Goal: Task Accomplishment & Management: Manage account settings

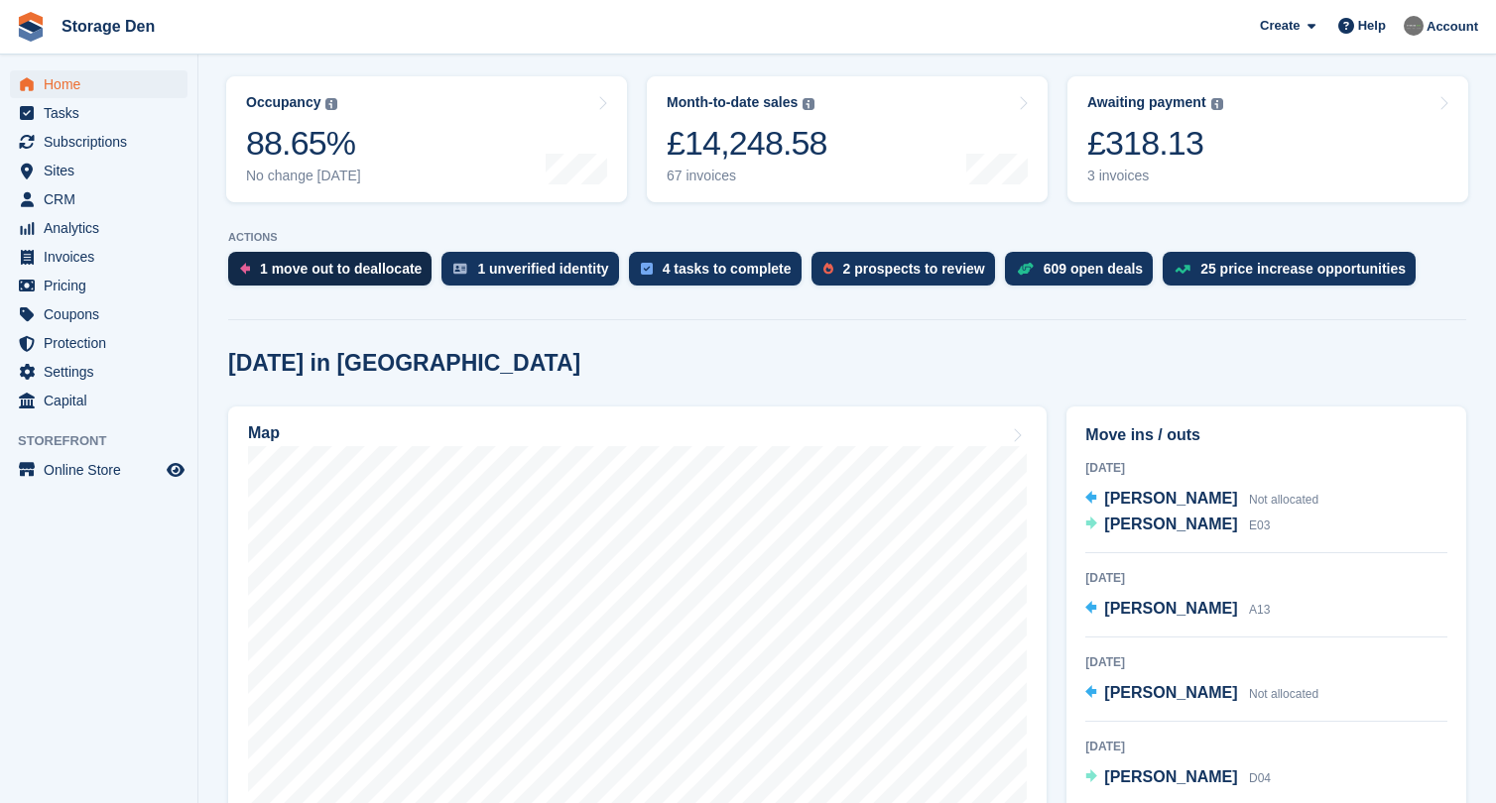
scroll to position [276, 0]
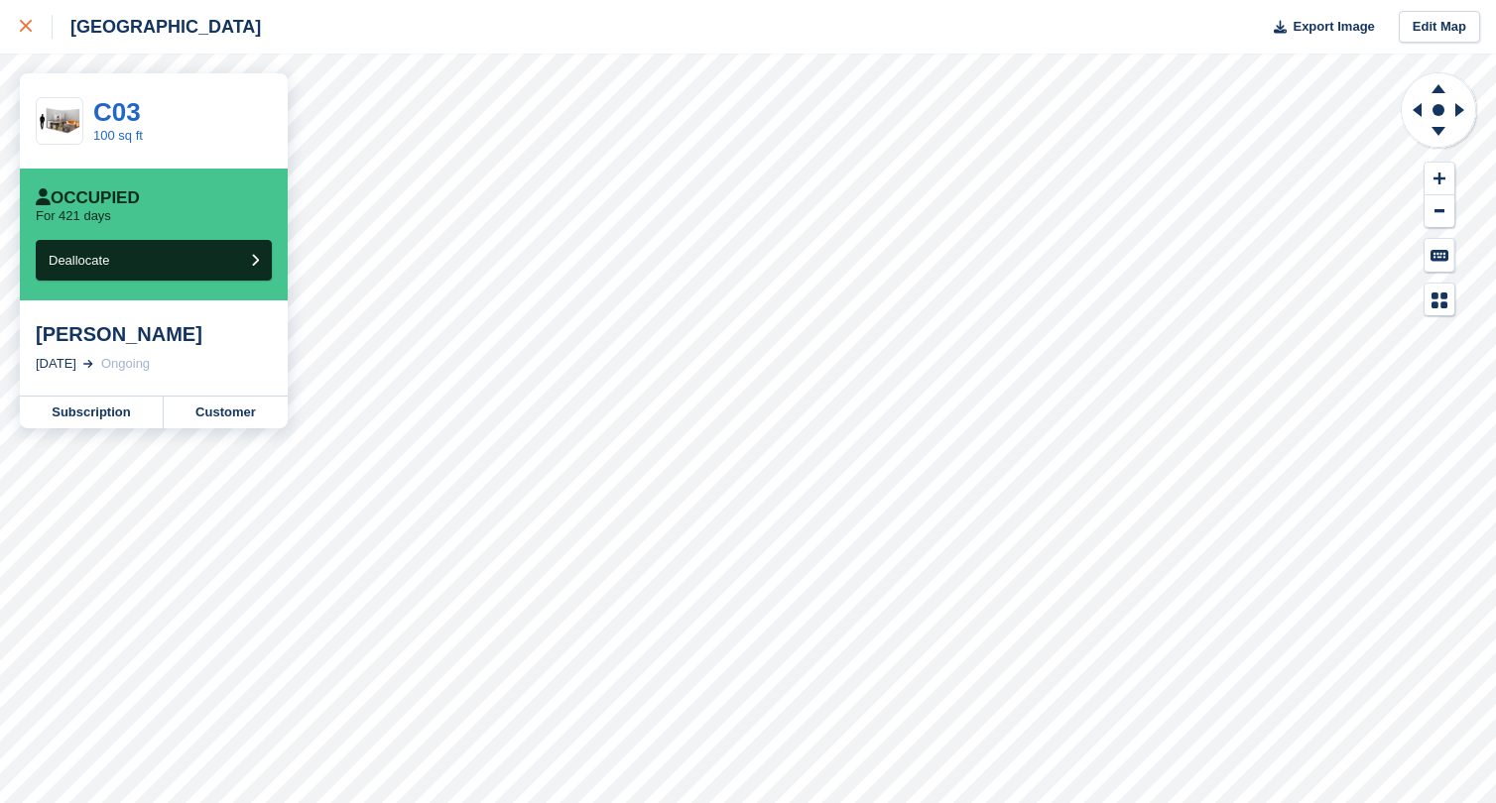
click at [32, 37] on div at bounding box center [36, 27] width 33 height 24
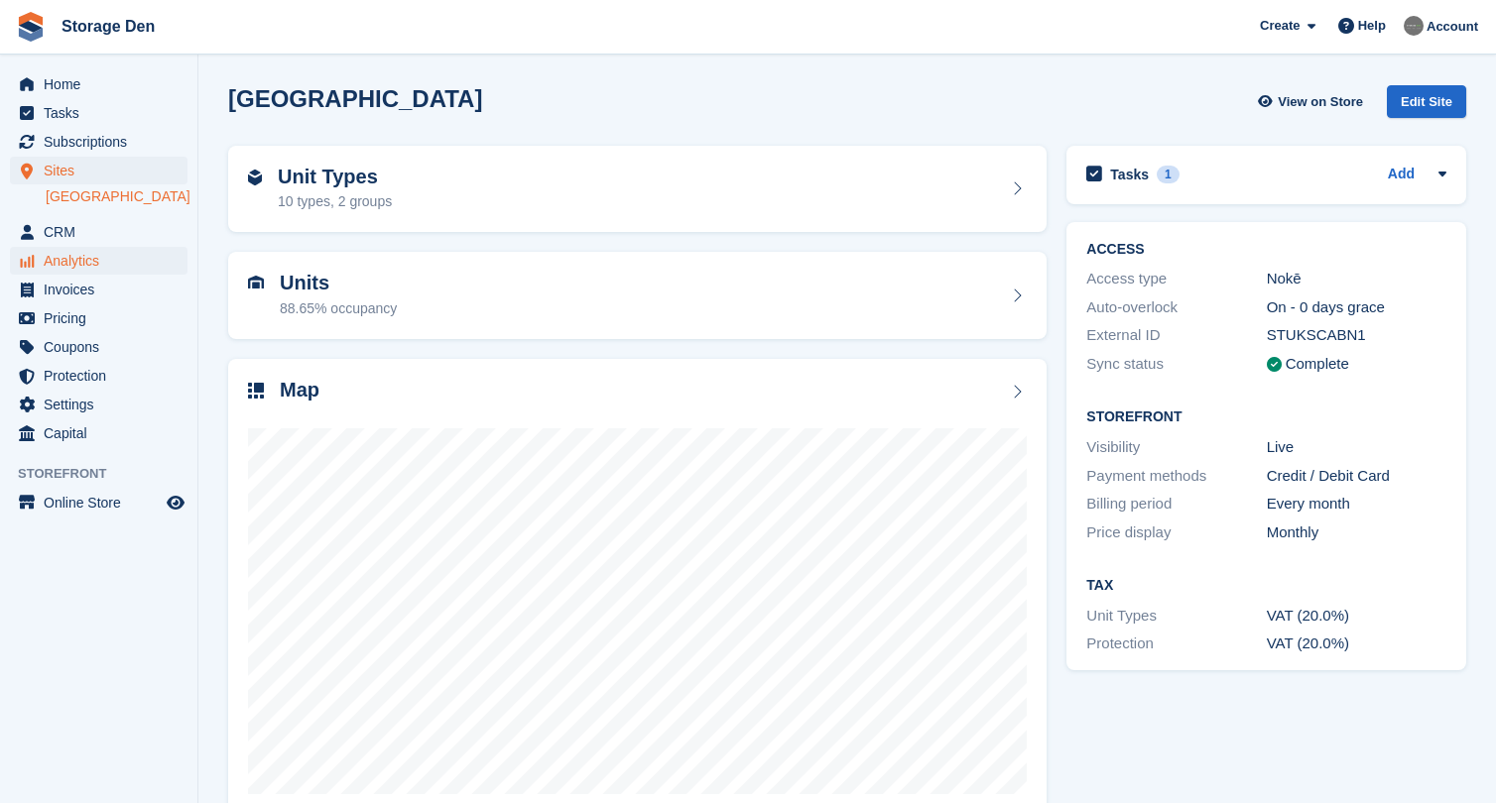
click at [98, 250] on span "Analytics" at bounding box center [103, 261] width 119 height 28
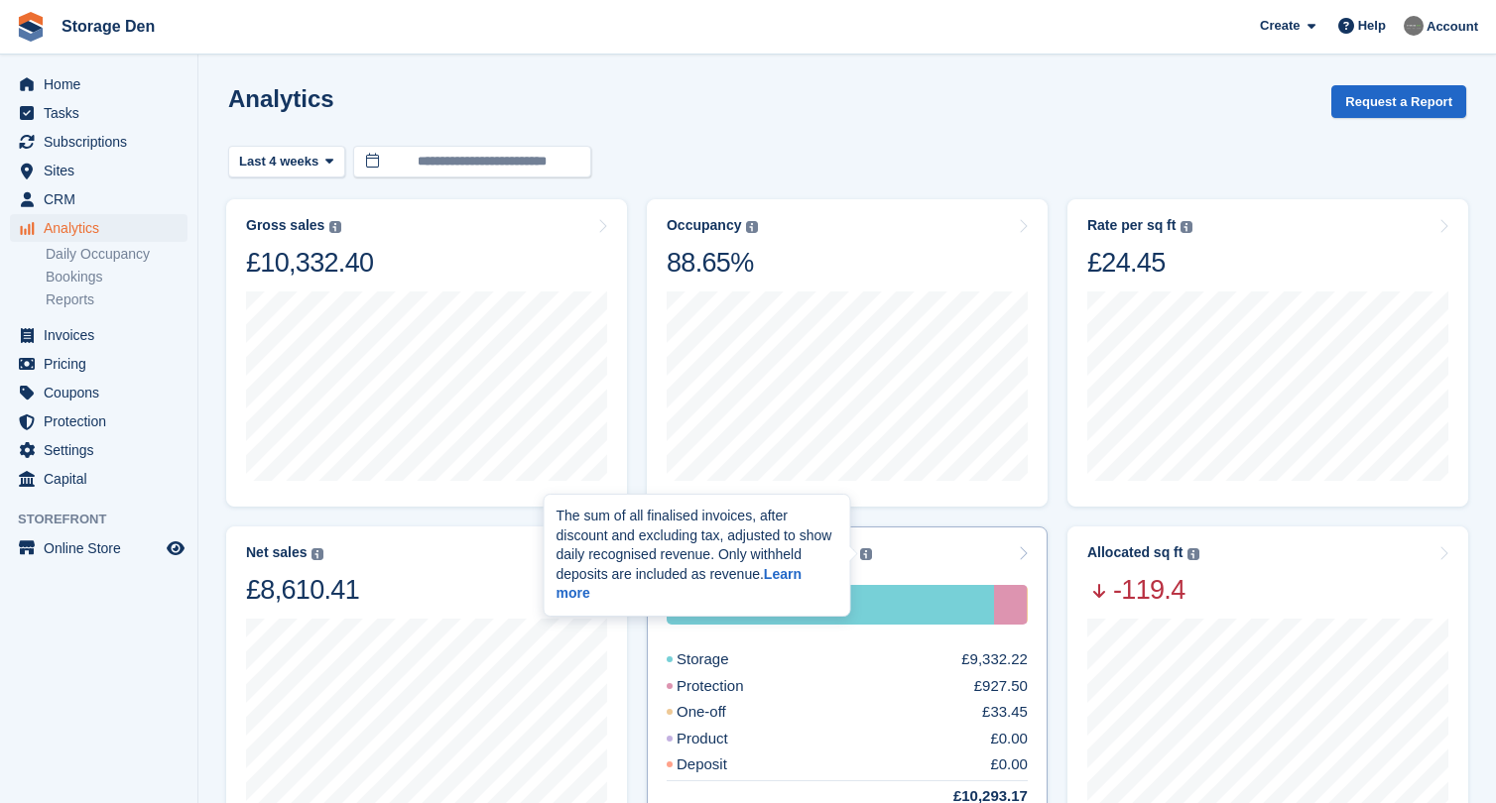
click at [869, 552] on img at bounding box center [866, 555] width 12 height 12
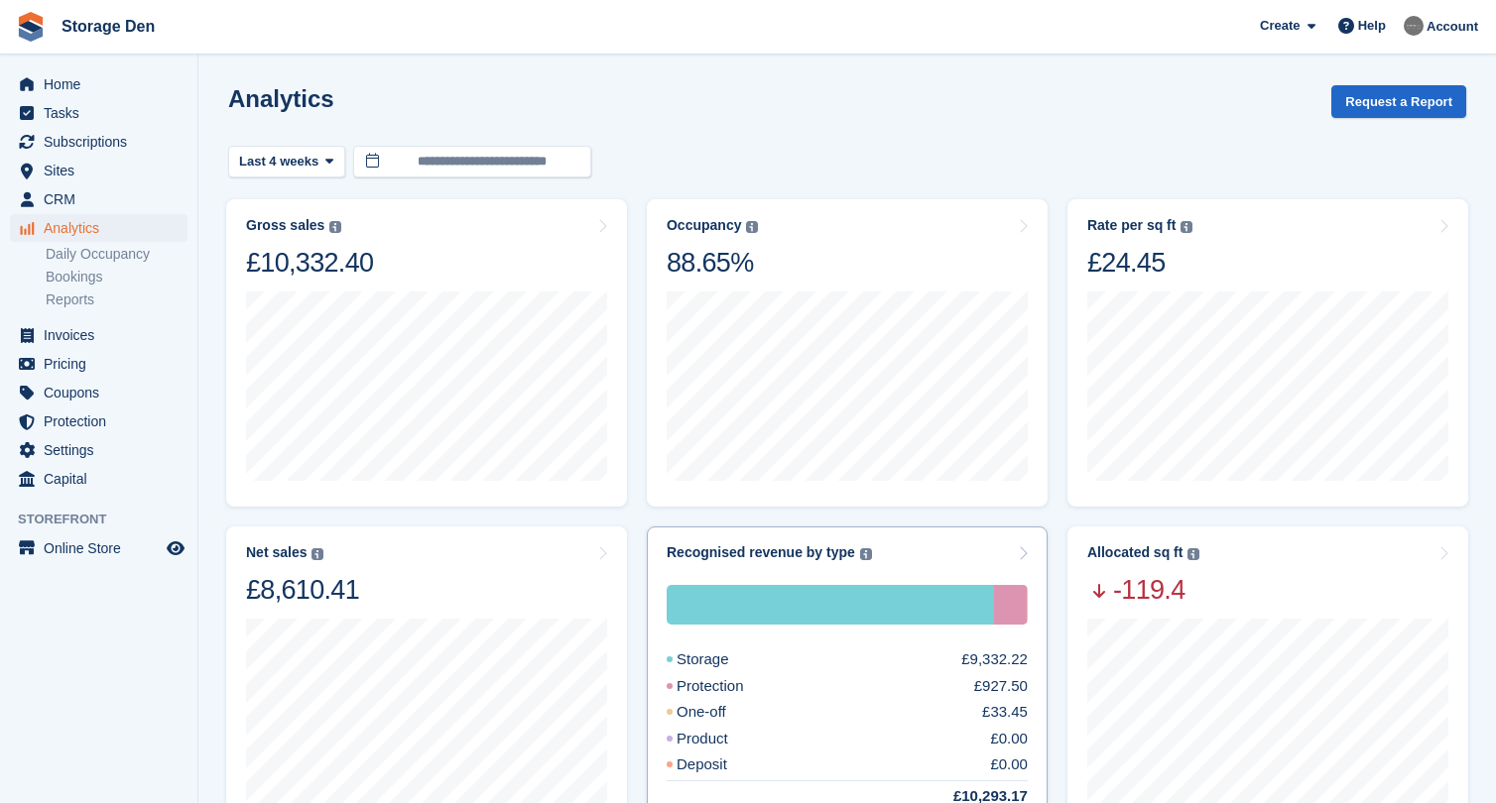
click at [923, 549] on div "Recognised revenue by type The sum of all finalised invoices, after discount an…" at bounding box center [847, 553] width 361 height 17
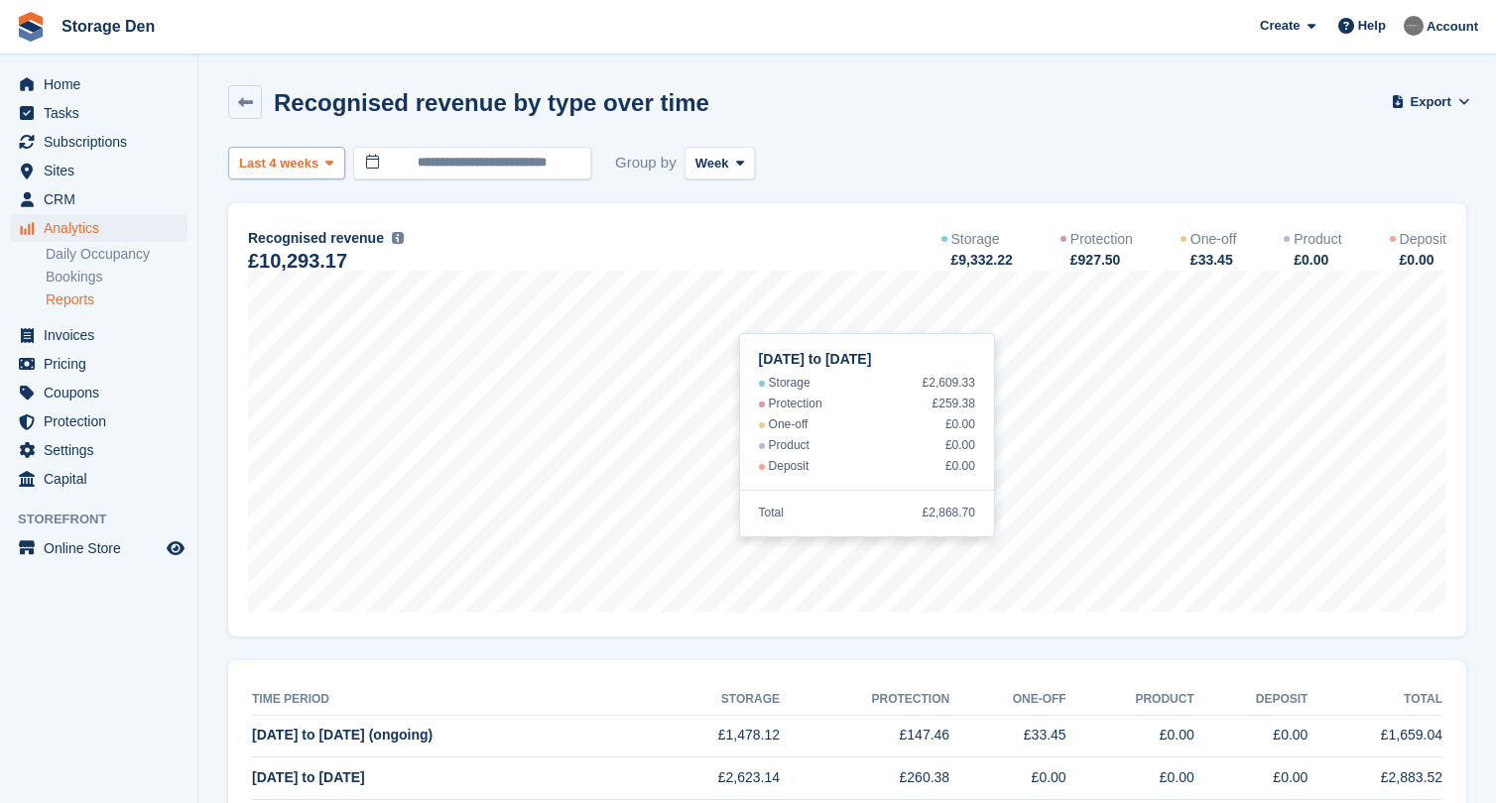
click at [297, 169] on span "Last 4 weeks" at bounding box center [278, 164] width 79 height 20
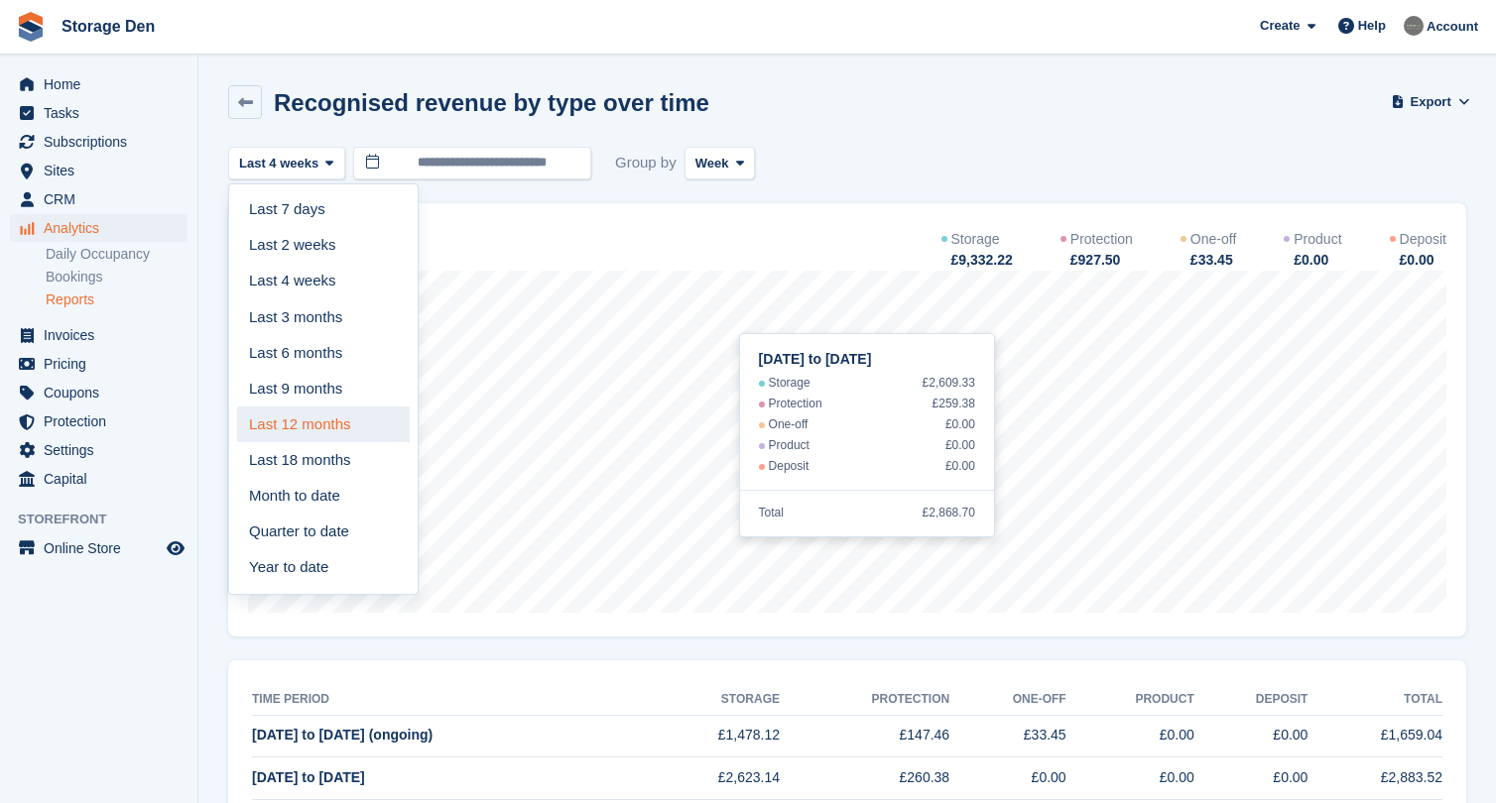
click at [311, 432] on link "Last 12 months" at bounding box center [323, 425] width 173 height 36
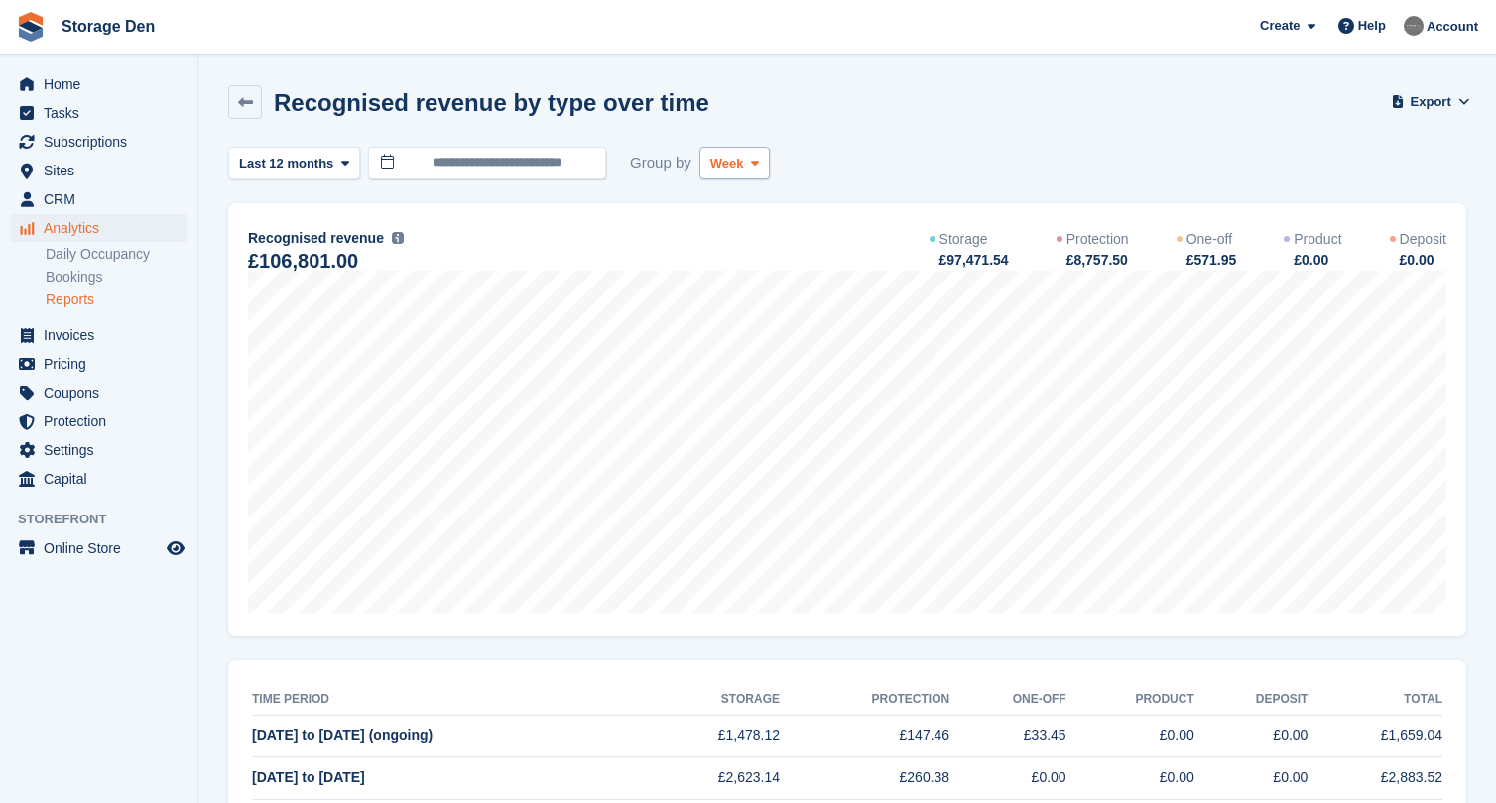
click at [747, 163] on button "Week" at bounding box center [734, 163] width 70 height 33
click at [735, 286] on link "Month" at bounding box center [794, 282] width 173 height 36
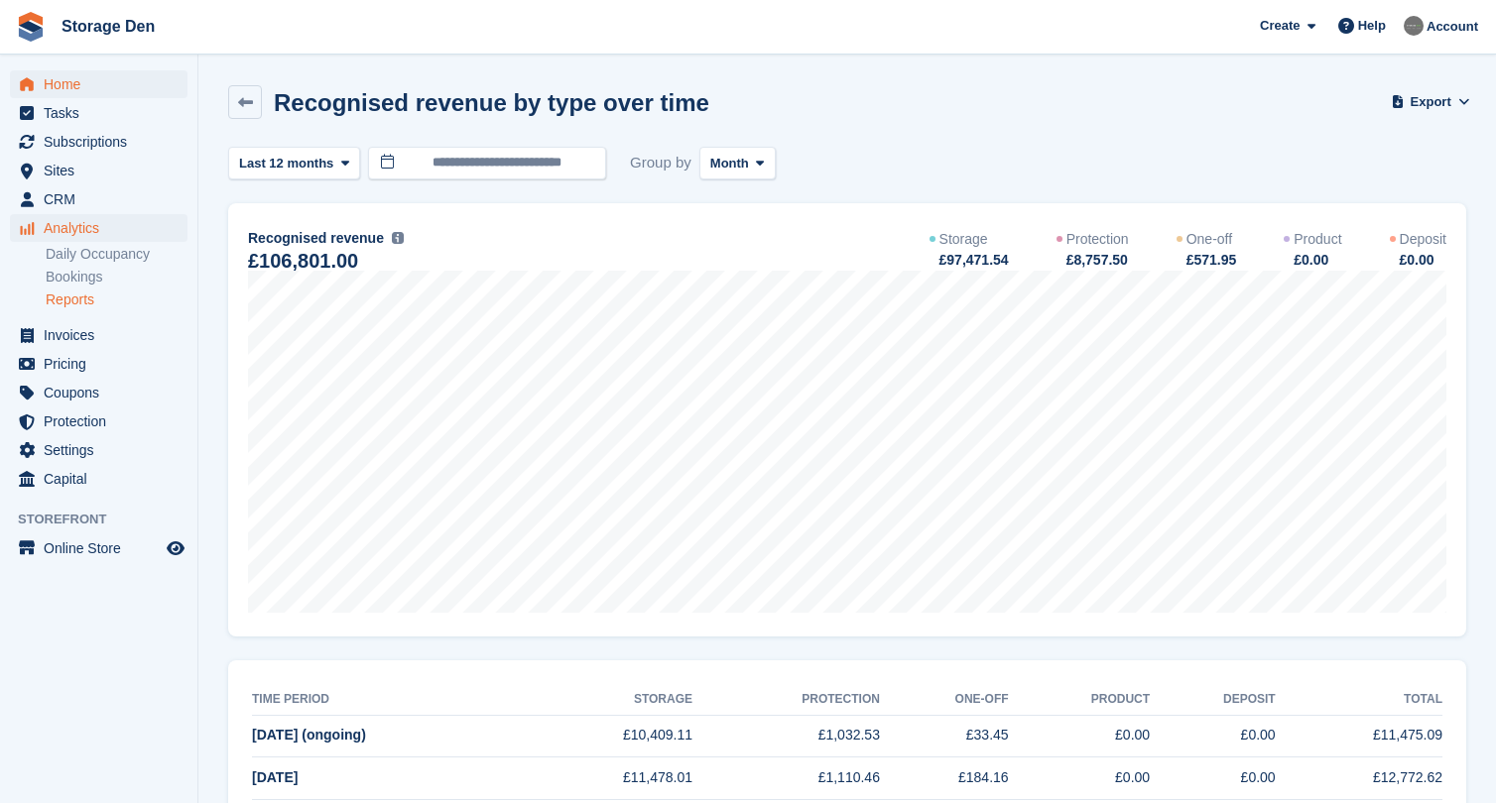
click at [93, 83] on span "Home" at bounding box center [103, 84] width 119 height 28
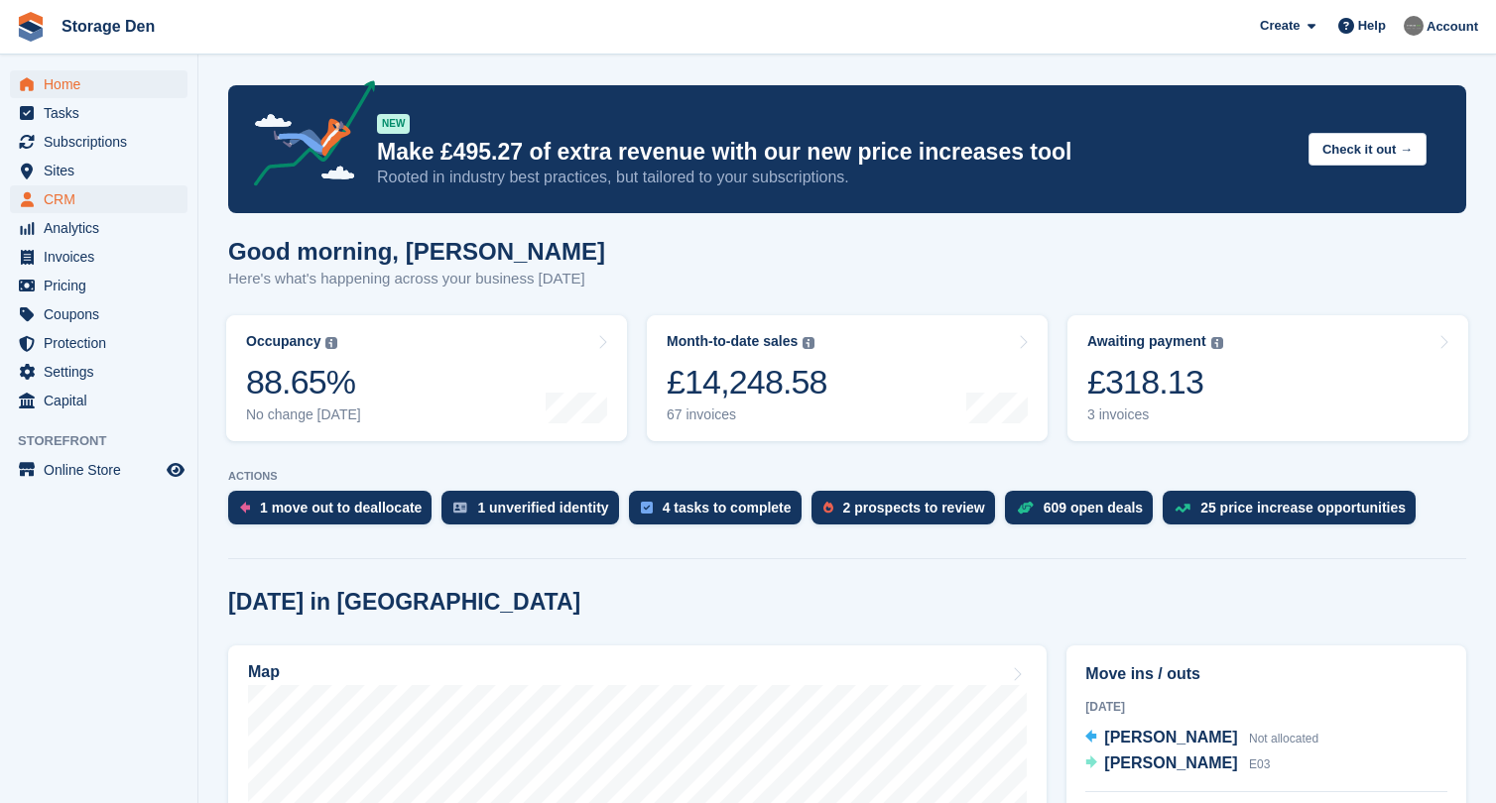
click at [160, 195] on span "CRM" at bounding box center [103, 199] width 119 height 28
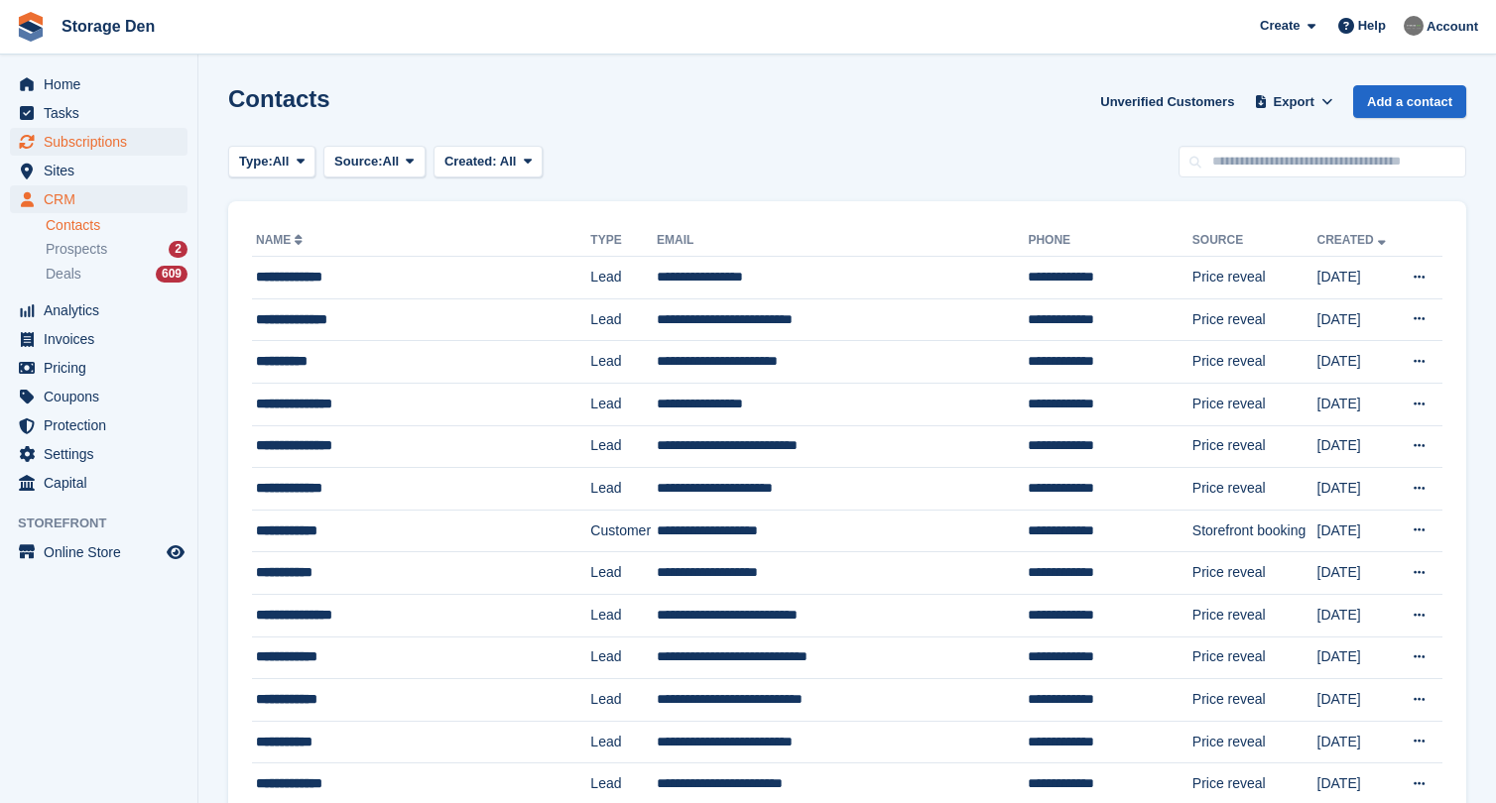
click at [70, 129] on span "Subscriptions" at bounding box center [103, 142] width 119 height 28
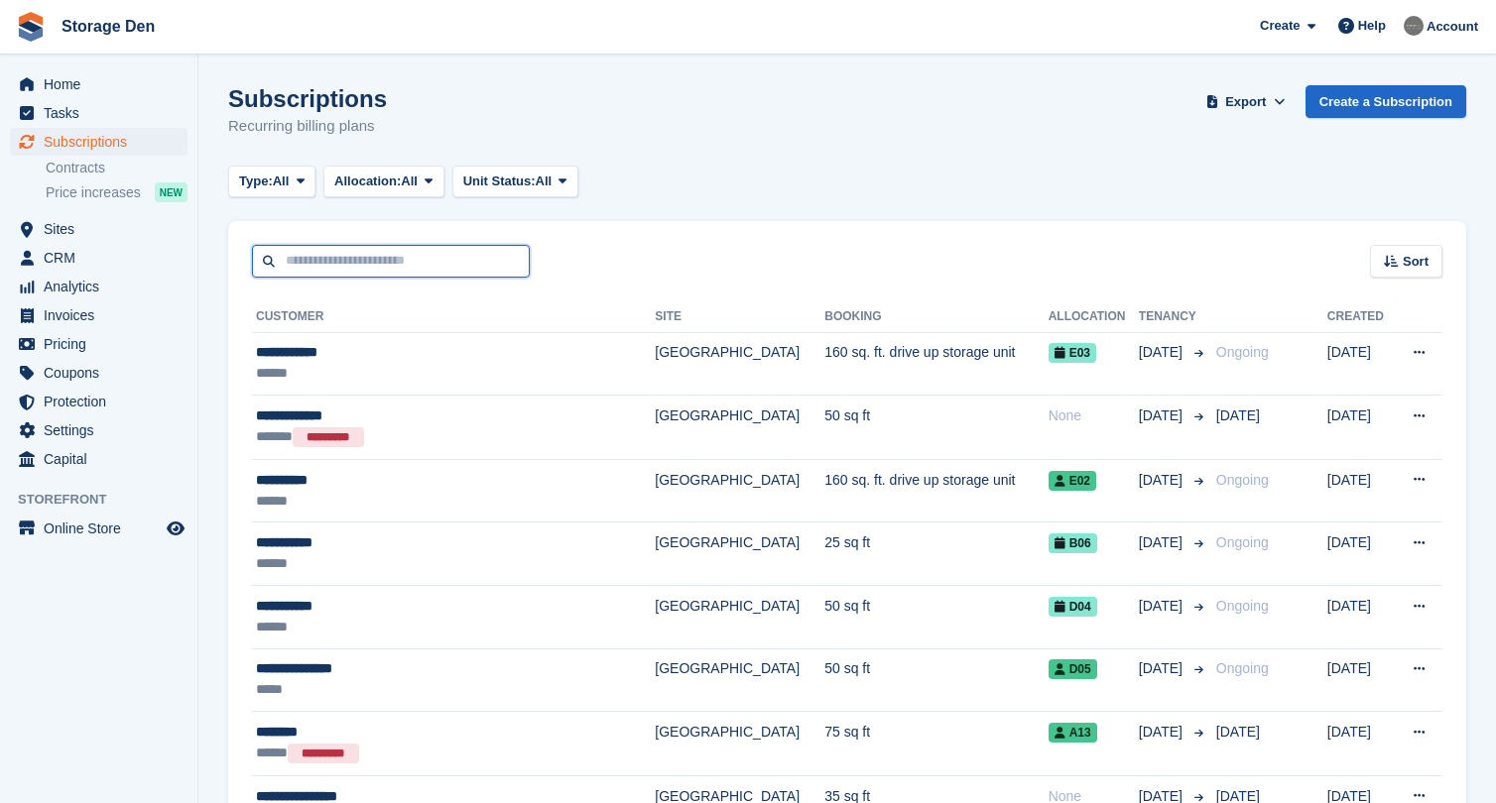
click at [366, 259] on input "text" at bounding box center [391, 261] width 278 height 33
type input "*****"
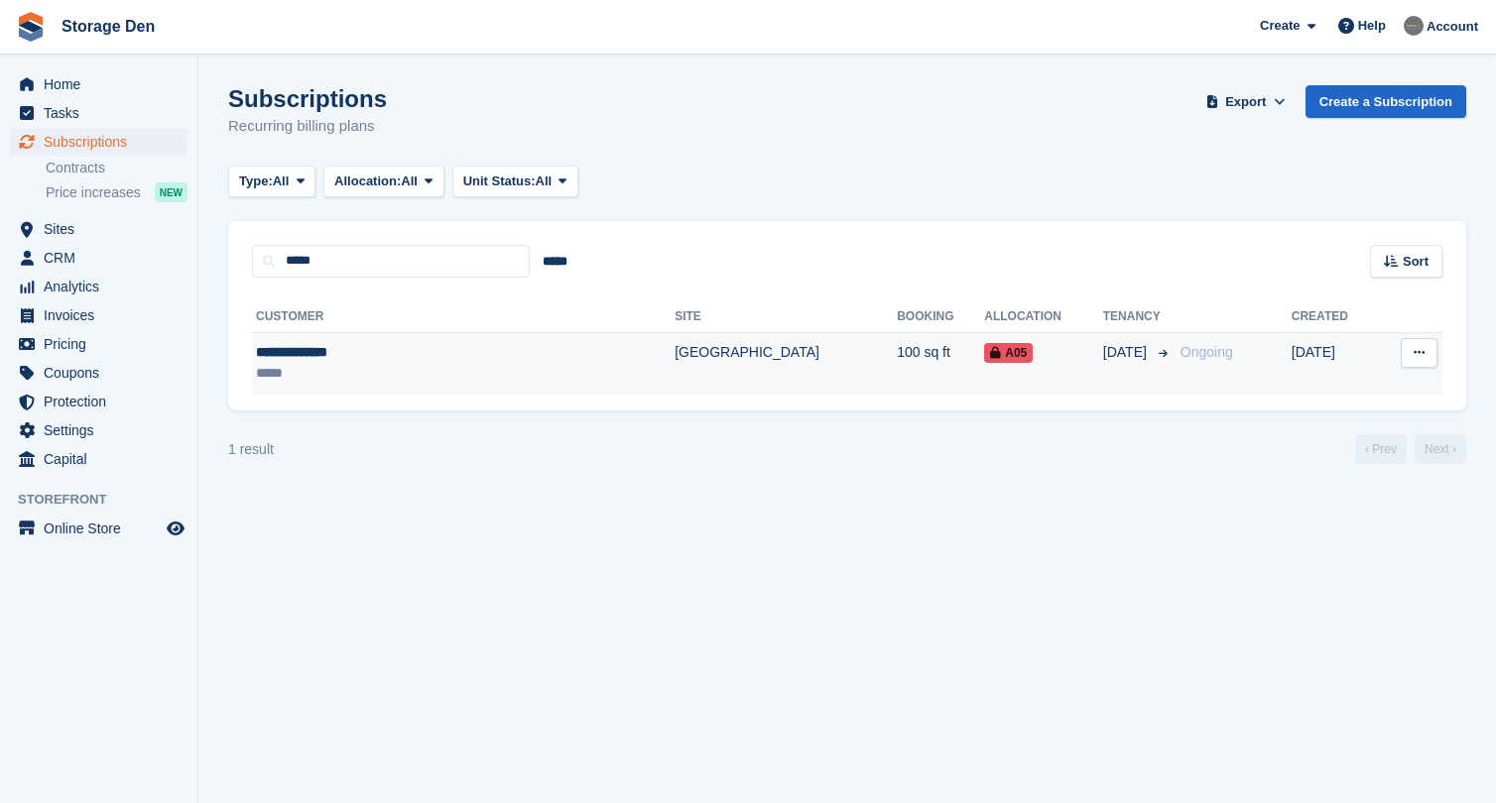
click at [409, 339] on td "**********" at bounding box center [463, 363] width 423 height 62
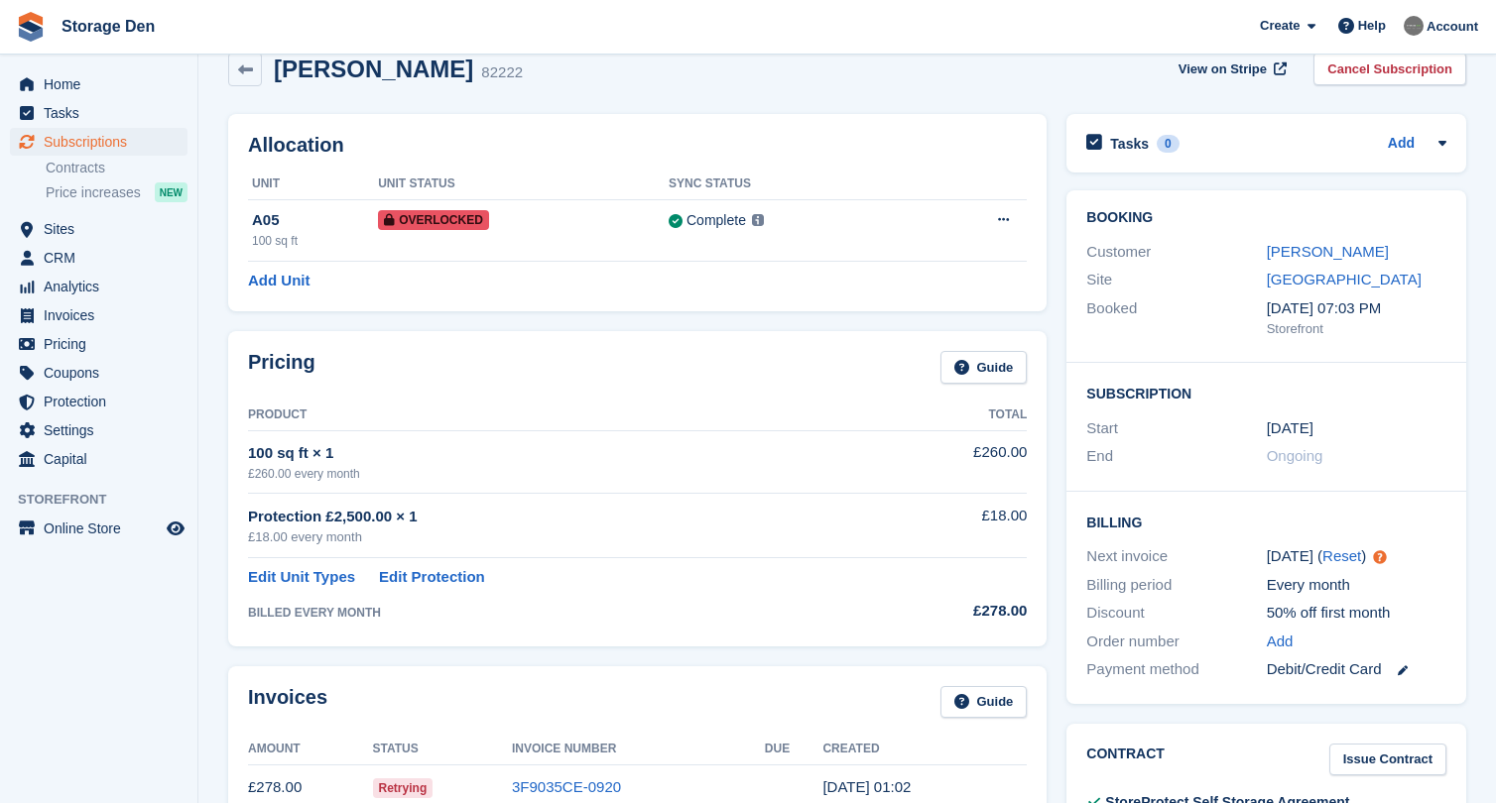
scroll to position [261, 0]
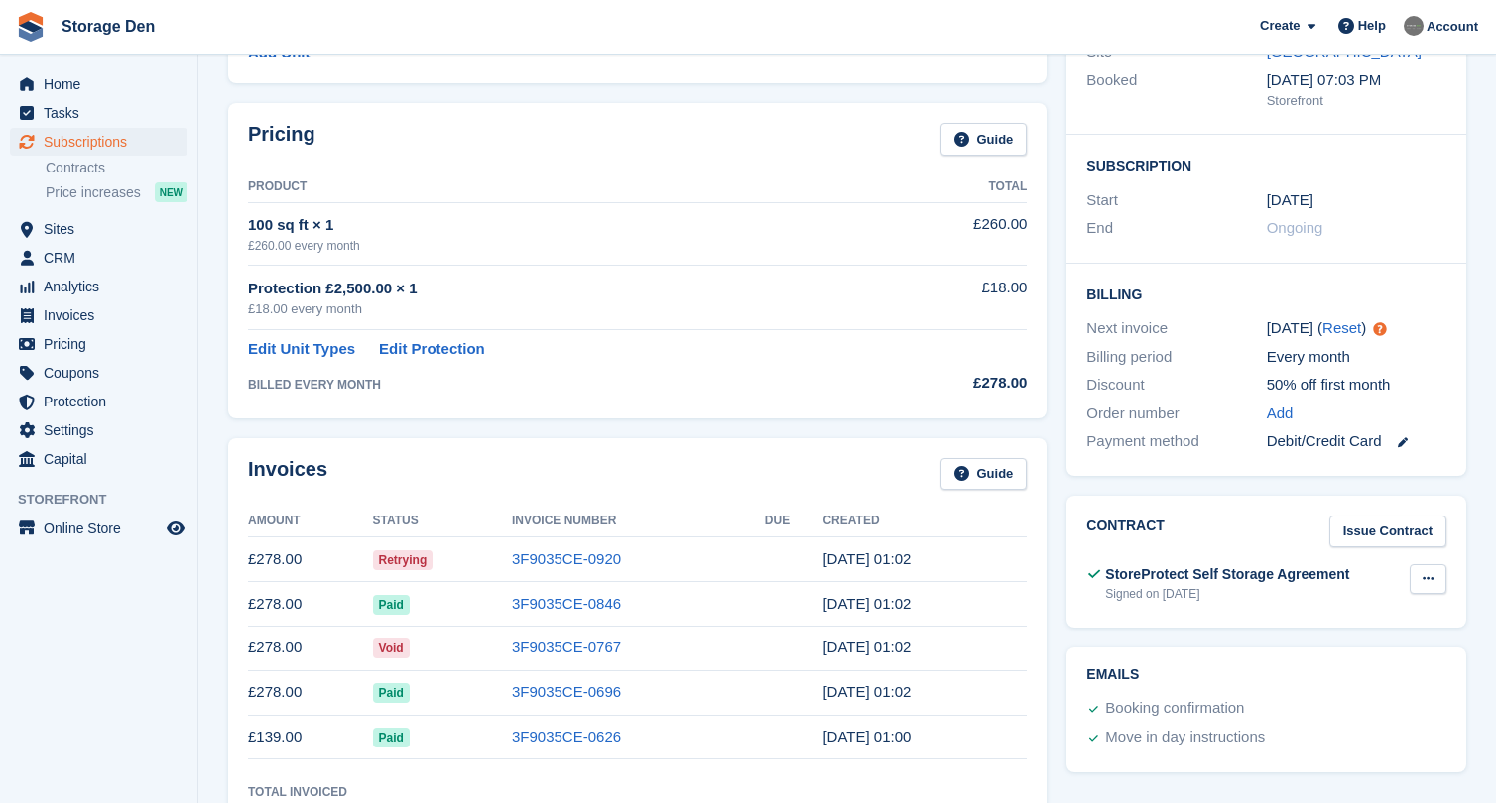
click at [1418, 577] on button at bounding box center [1427, 579] width 37 height 30
click at [1345, 609] on p "View" at bounding box center [1351, 618] width 173 height 26
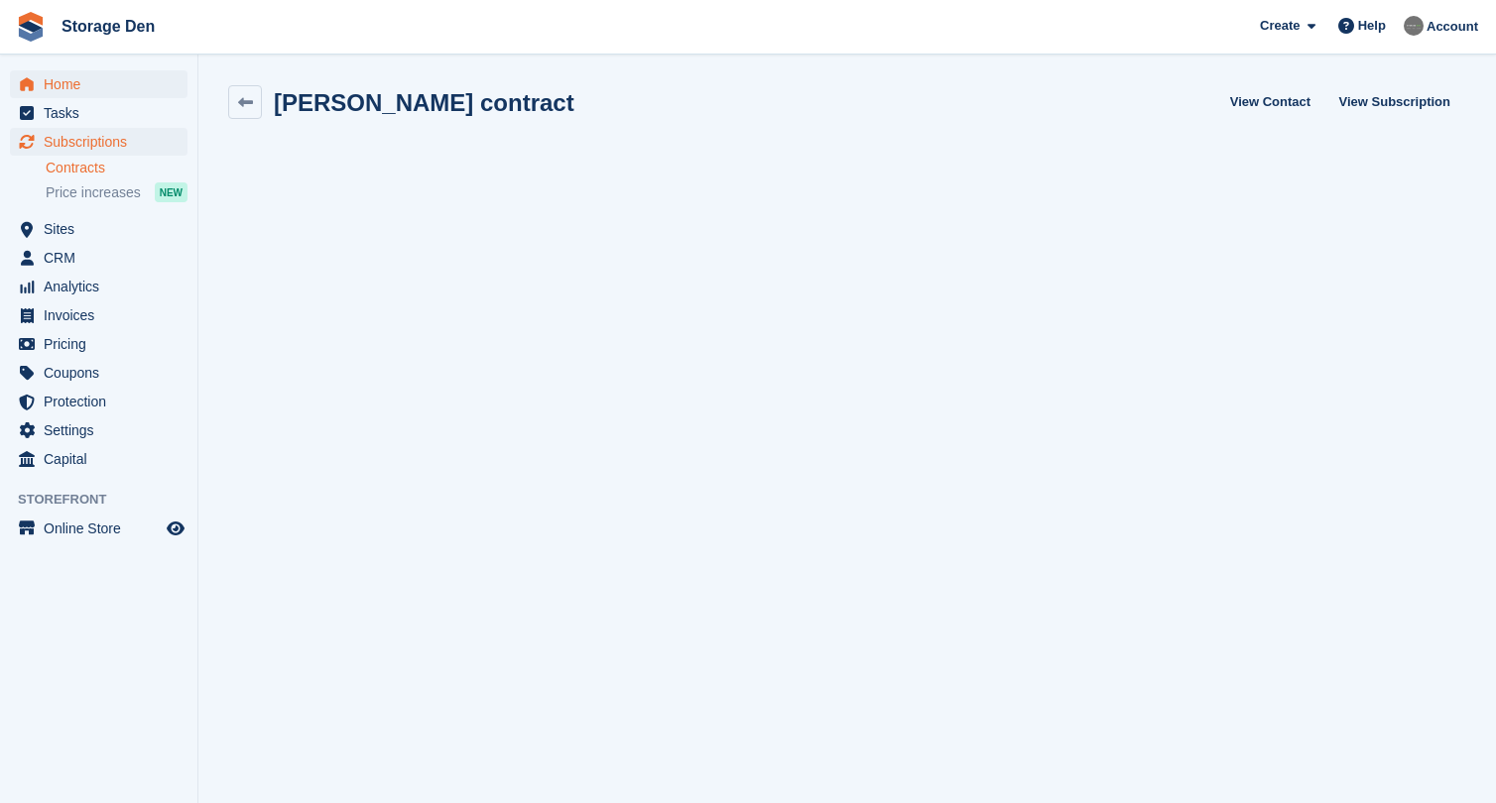
click at [111, 83] on span "Home" at bounding box center [103, 84] width 119 height 28
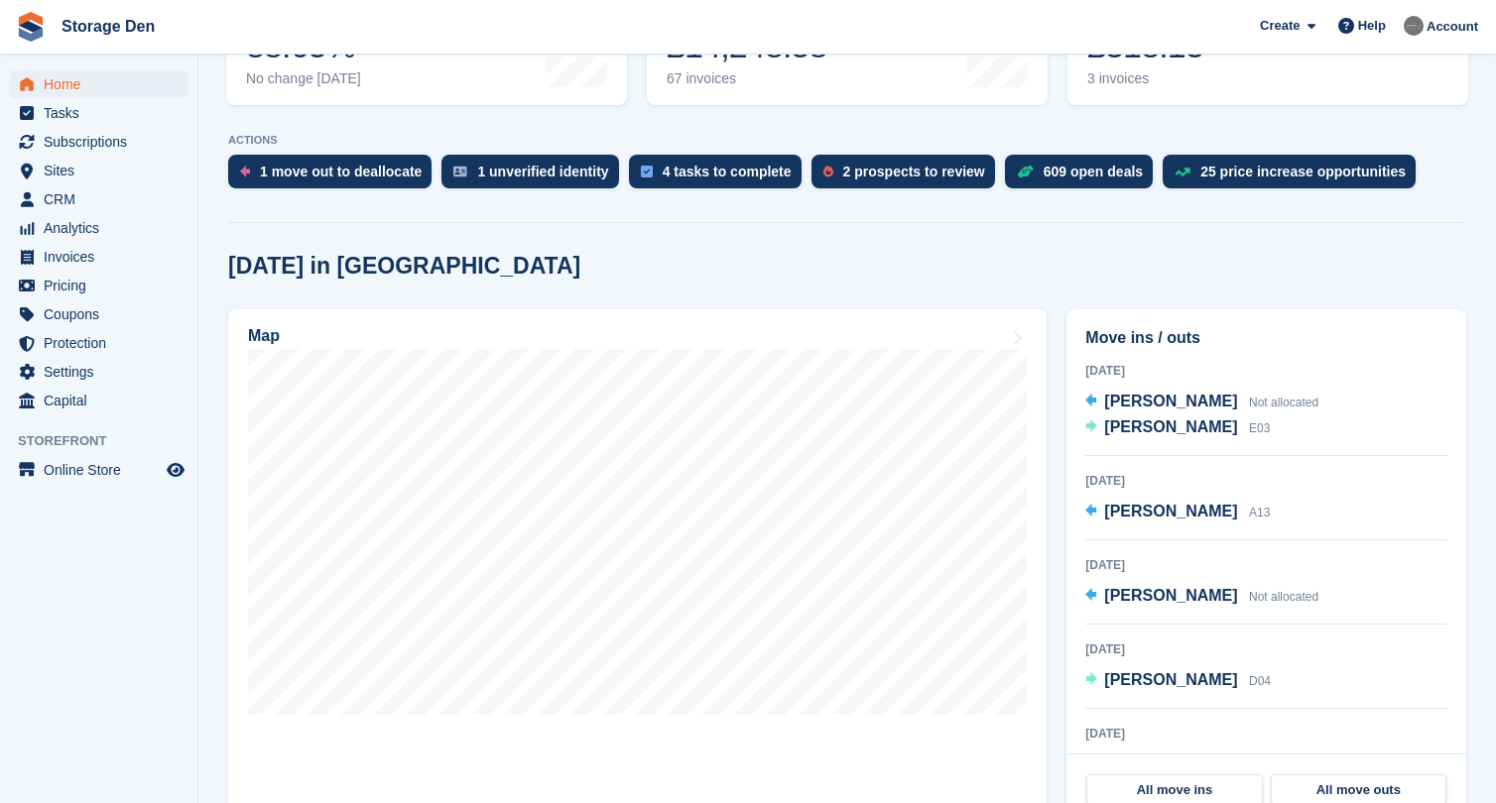
scroll to position [346, 0]
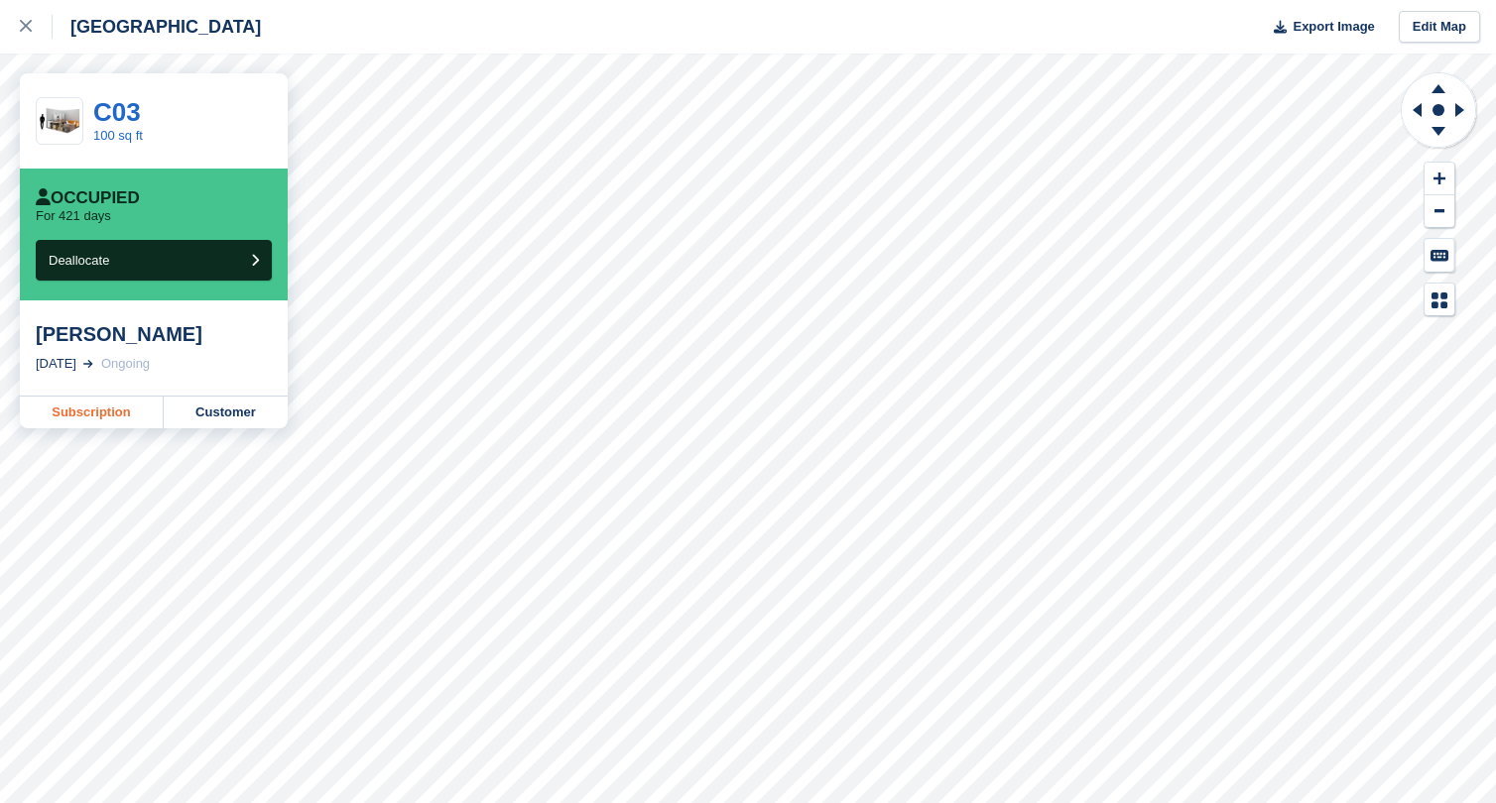
click at [112, 424] on link "Subscription" at bounding box center [92, 413] width 144 height 32
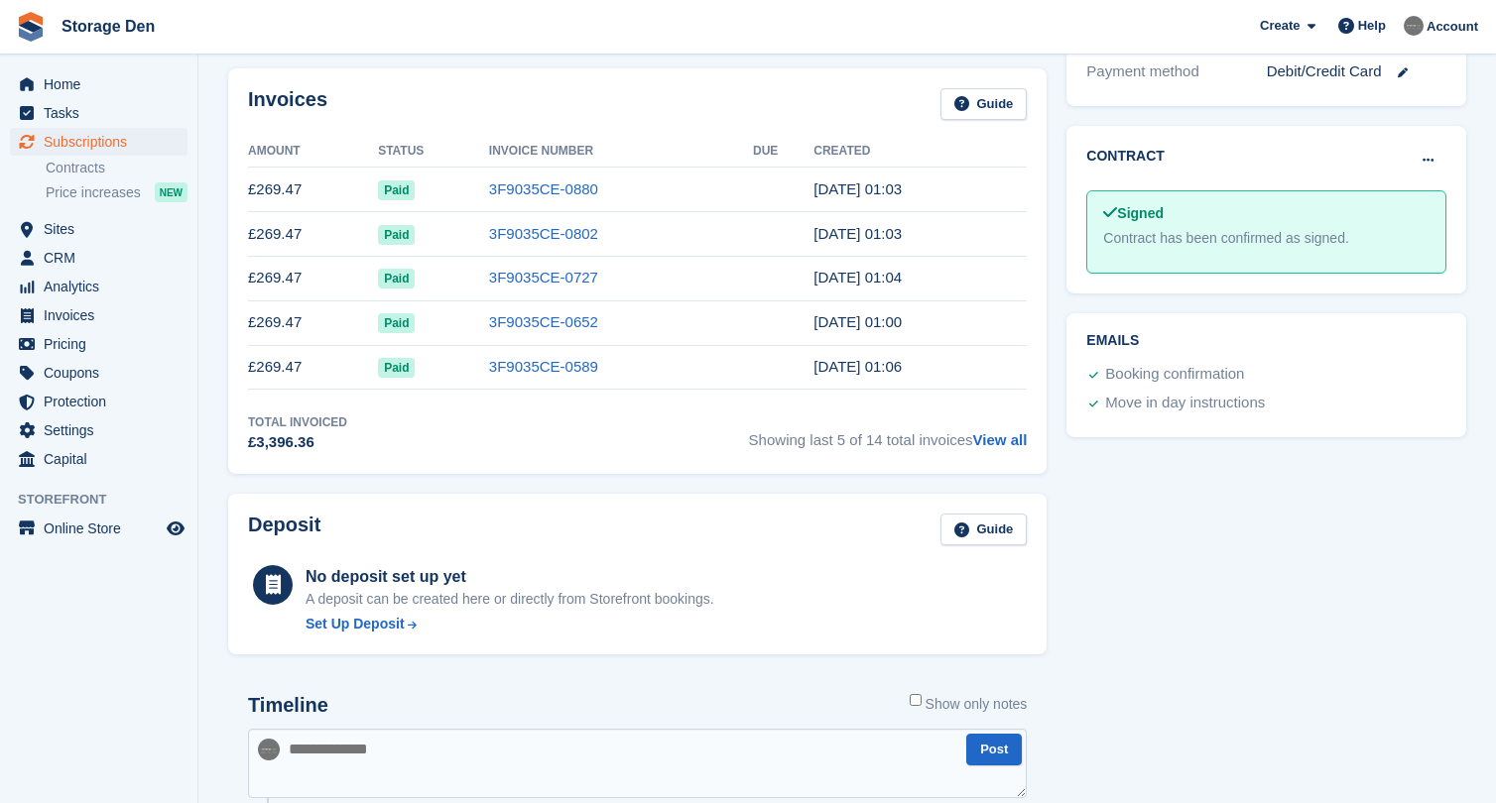
scroll to position [585, 0]
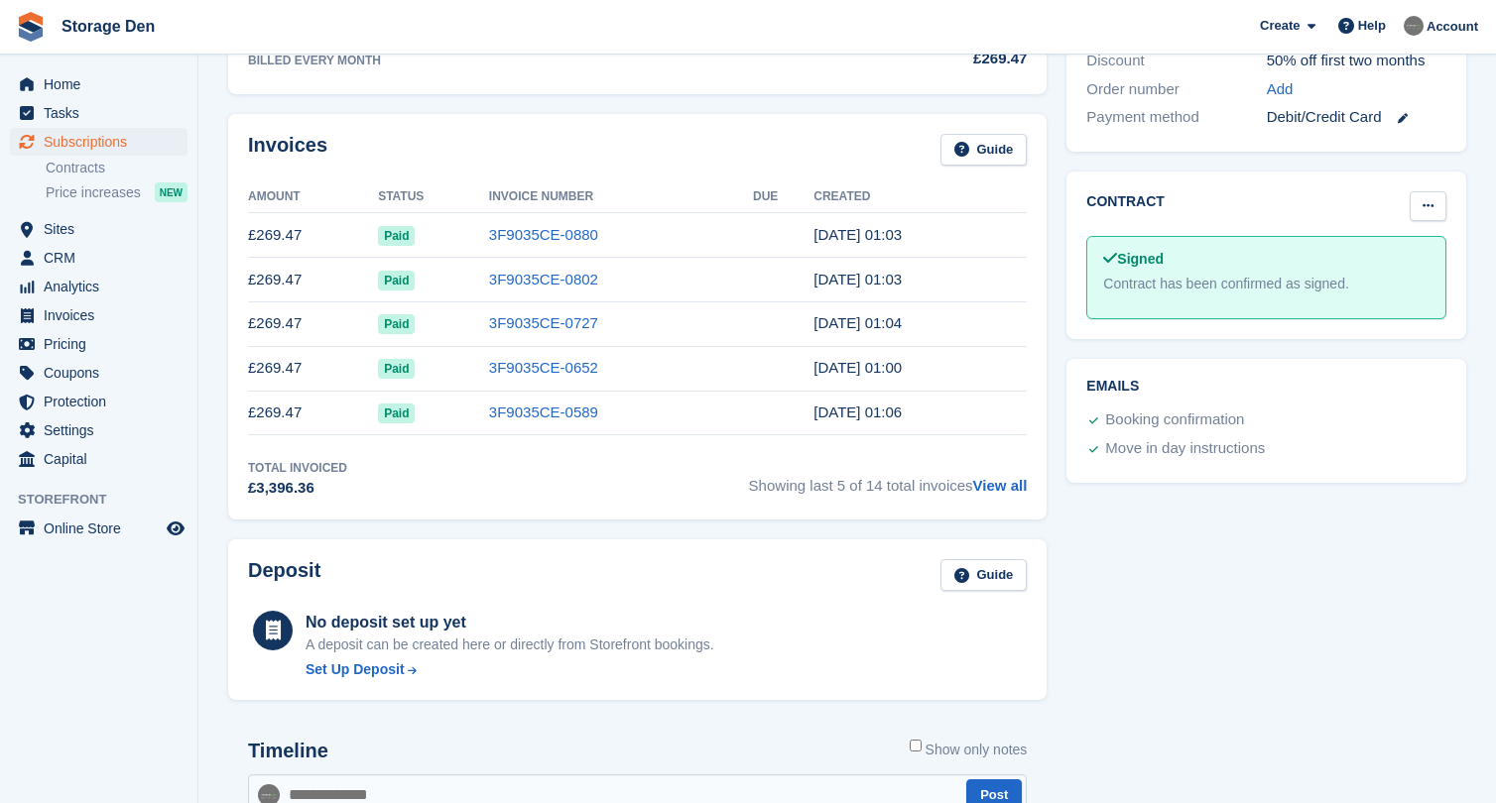
click at [1427, 205] on button at bounding box center [1427, 206] width 37 height 30
click at [1328, 538] on div "Tasks 0 Add No tasks related to Subscription #45028 Booking Customer Edmund Din…" at bounding box center [1266, 284] width 420 height 1465
click at [1020, 489] on link "View all" at bounding box center [1000, 485] width 55 height 17
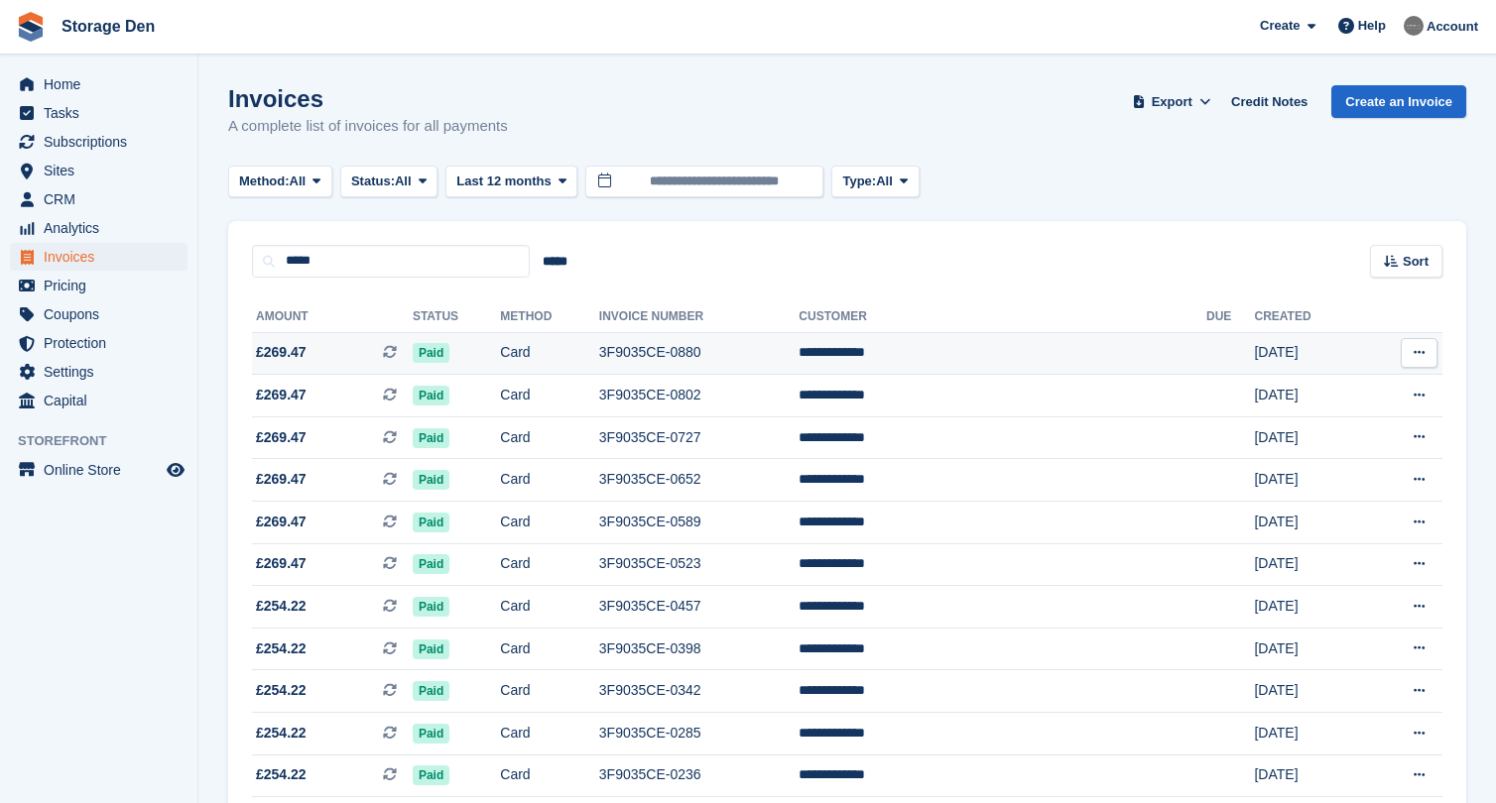
click at [370, 347] on span "£269.47 This is a recurring subscription invoice." at bounding box center [332, 352] width 161 height 21
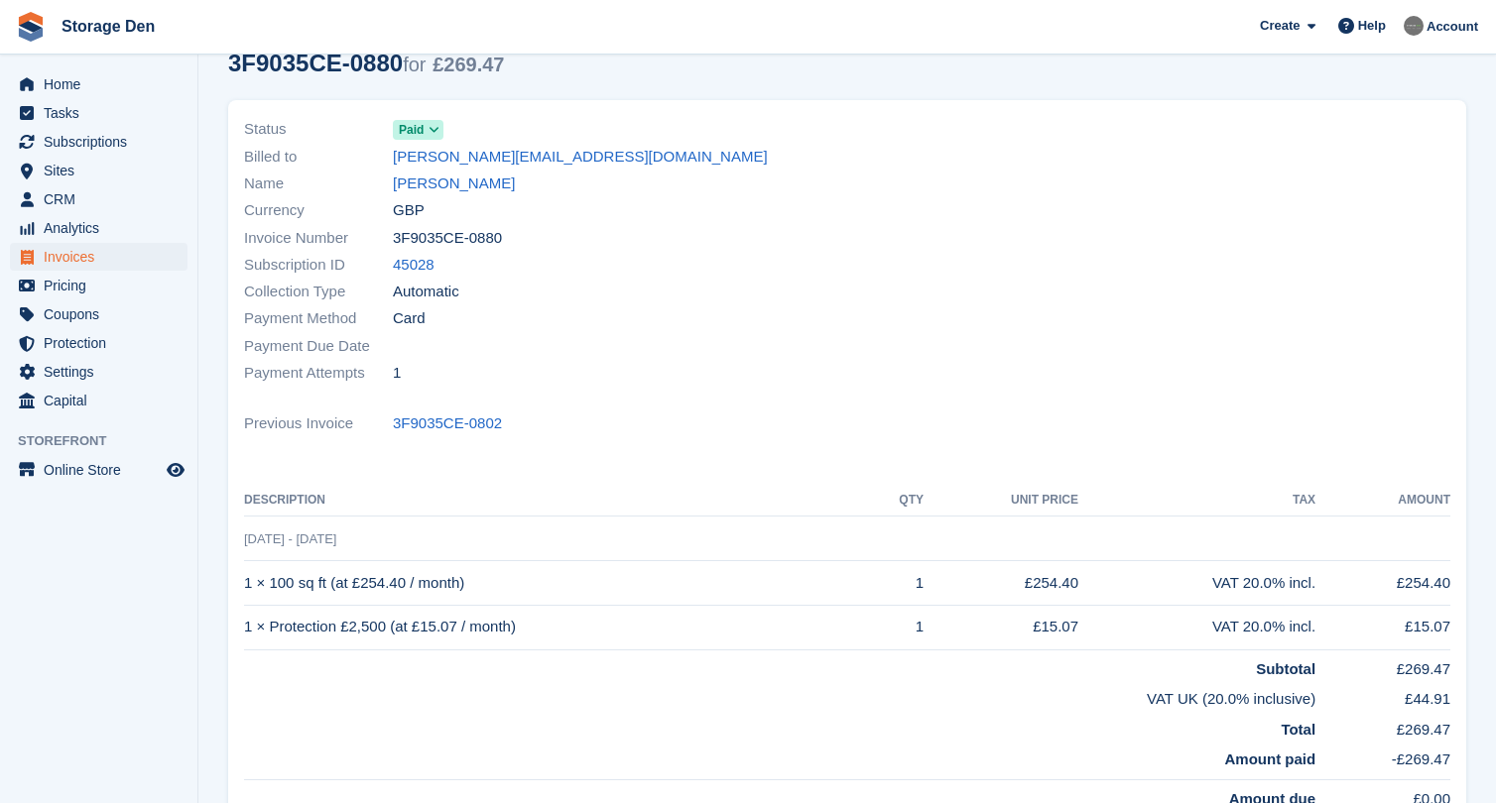
scroll to position [91, 0]
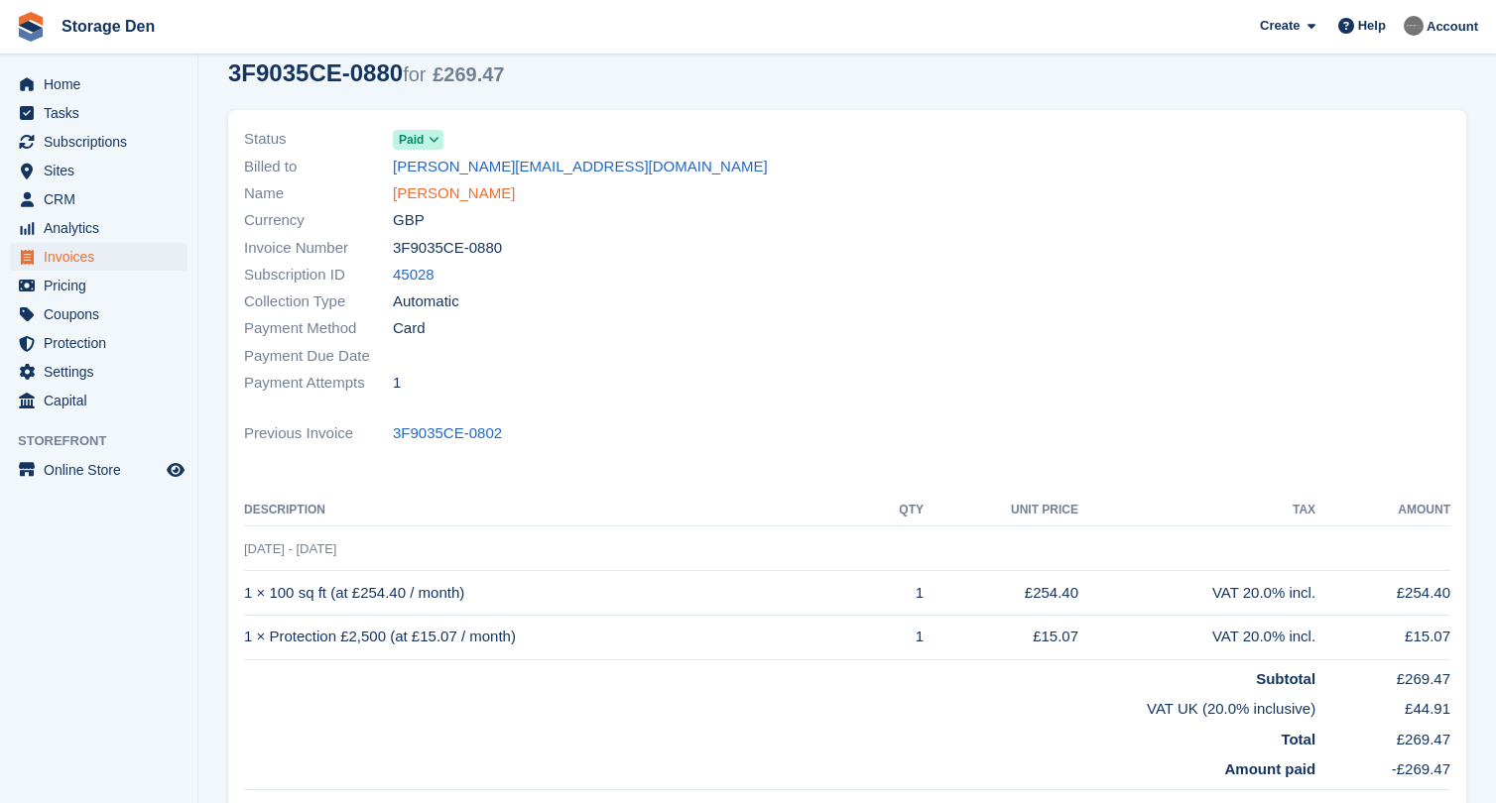
click at [438, 193] on link "Edmund Dingle" at bounding box center [454, 194] width 122 height 23
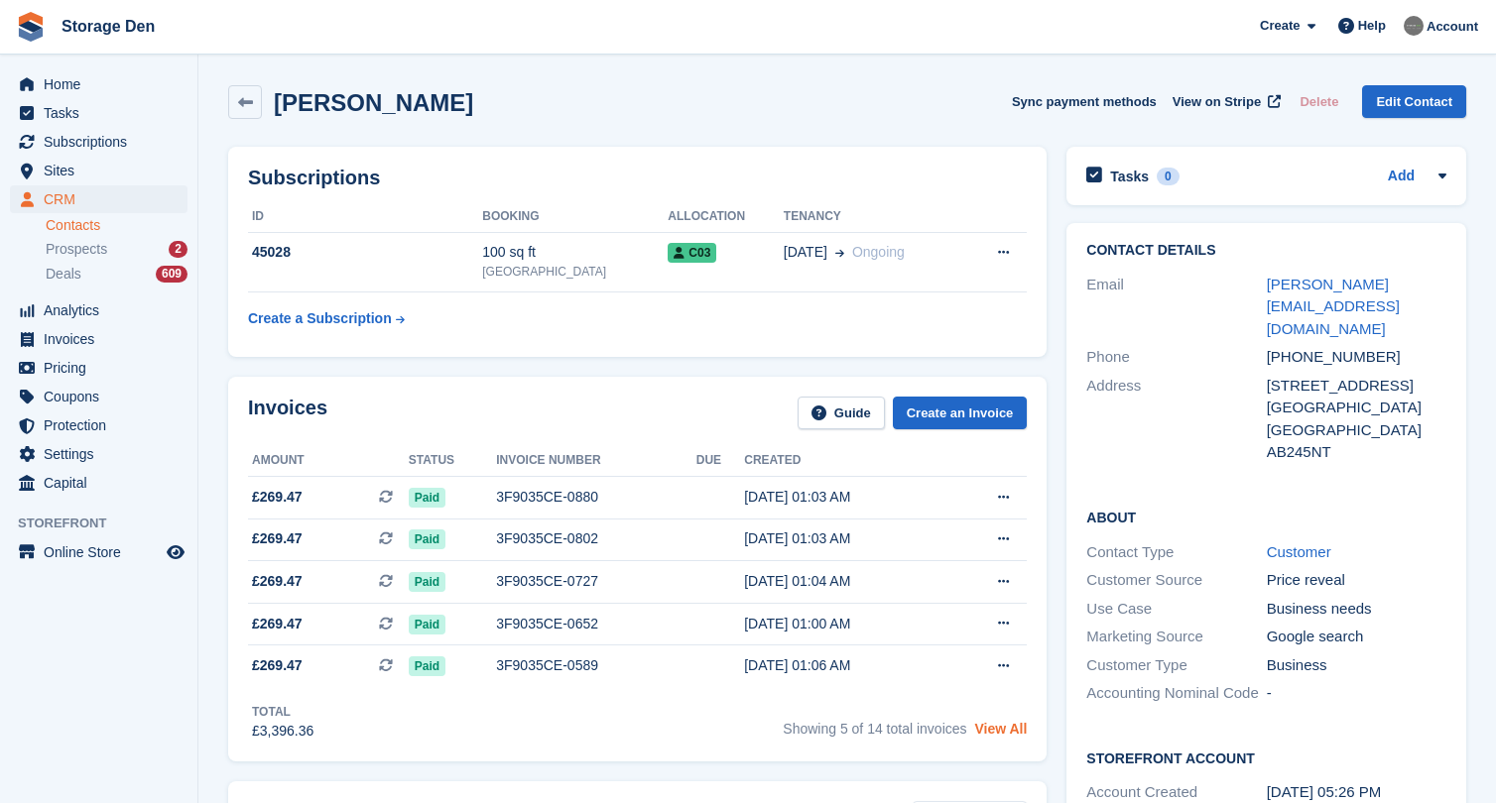
click at [1006, 737] on link "View All" at bounding box center [1000, 729] width 53 height 16
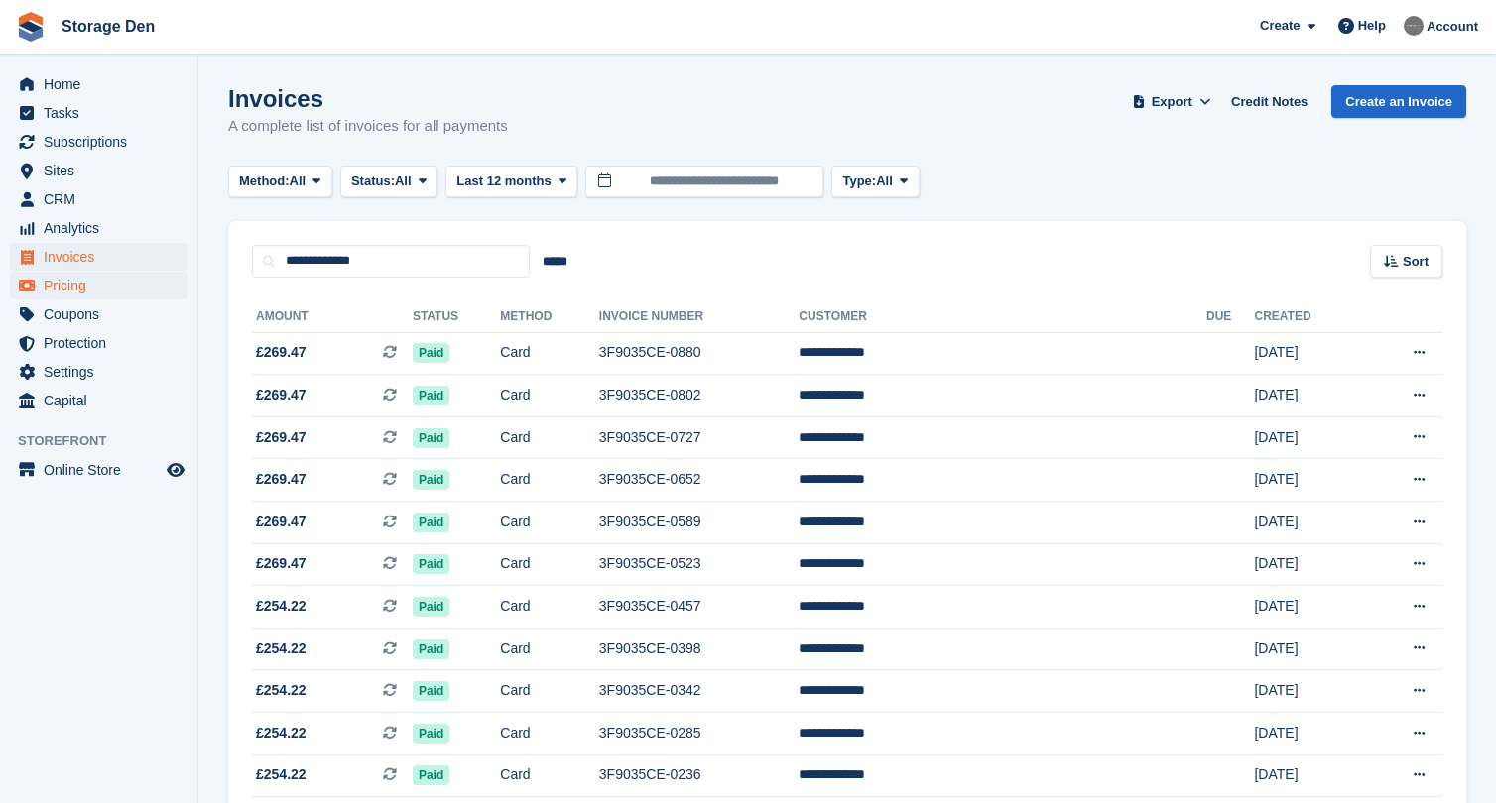
click at [75, 277] on span "Pricing" at bounding box center [103, 286] width 119 height 28
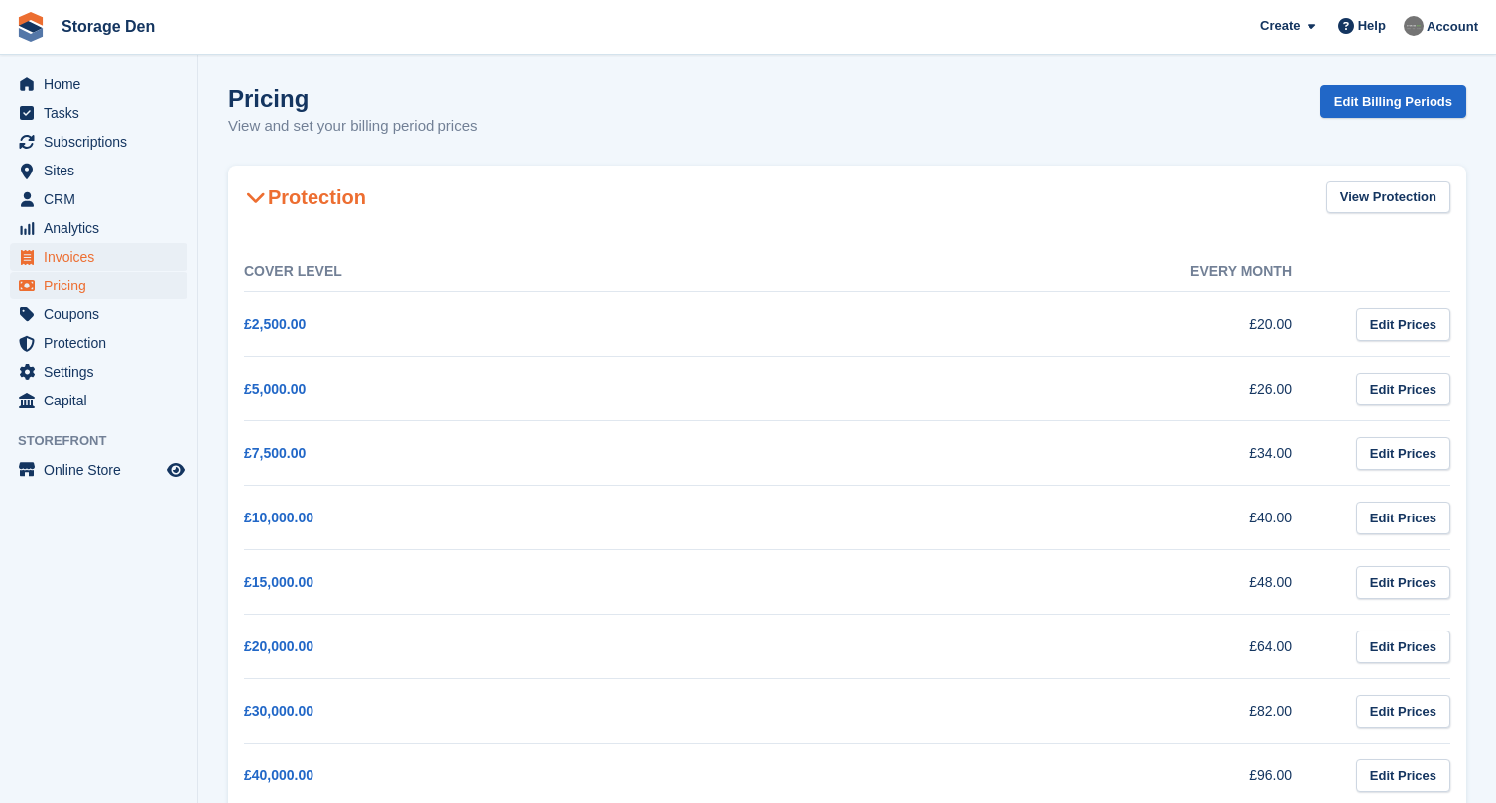
click at [115, 250] on span "Invoices" at bounding box center [103, 257] width 119 height 28
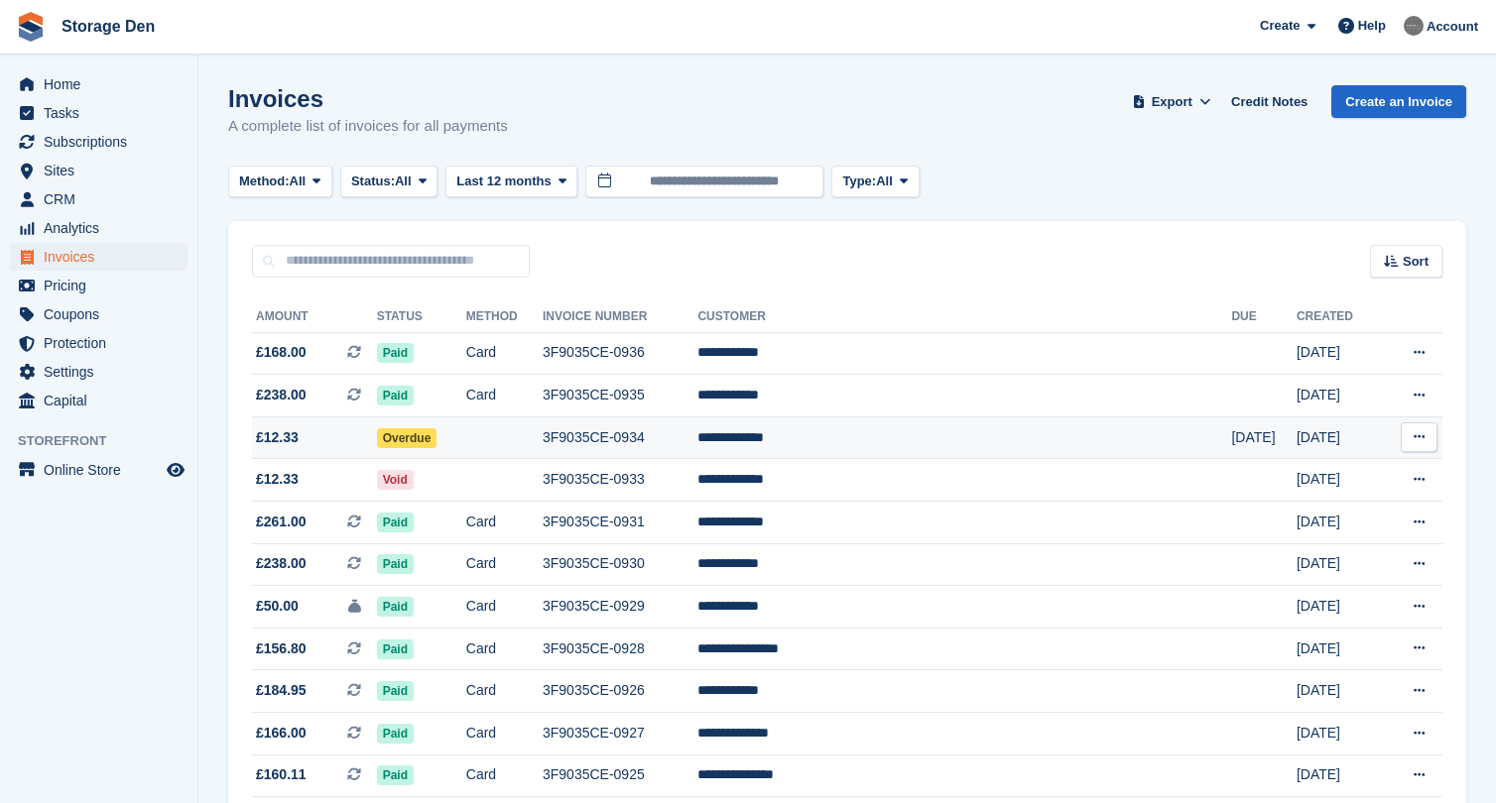
click at [543, 436] on td at bounding box center [504, 438] width 76 height 43
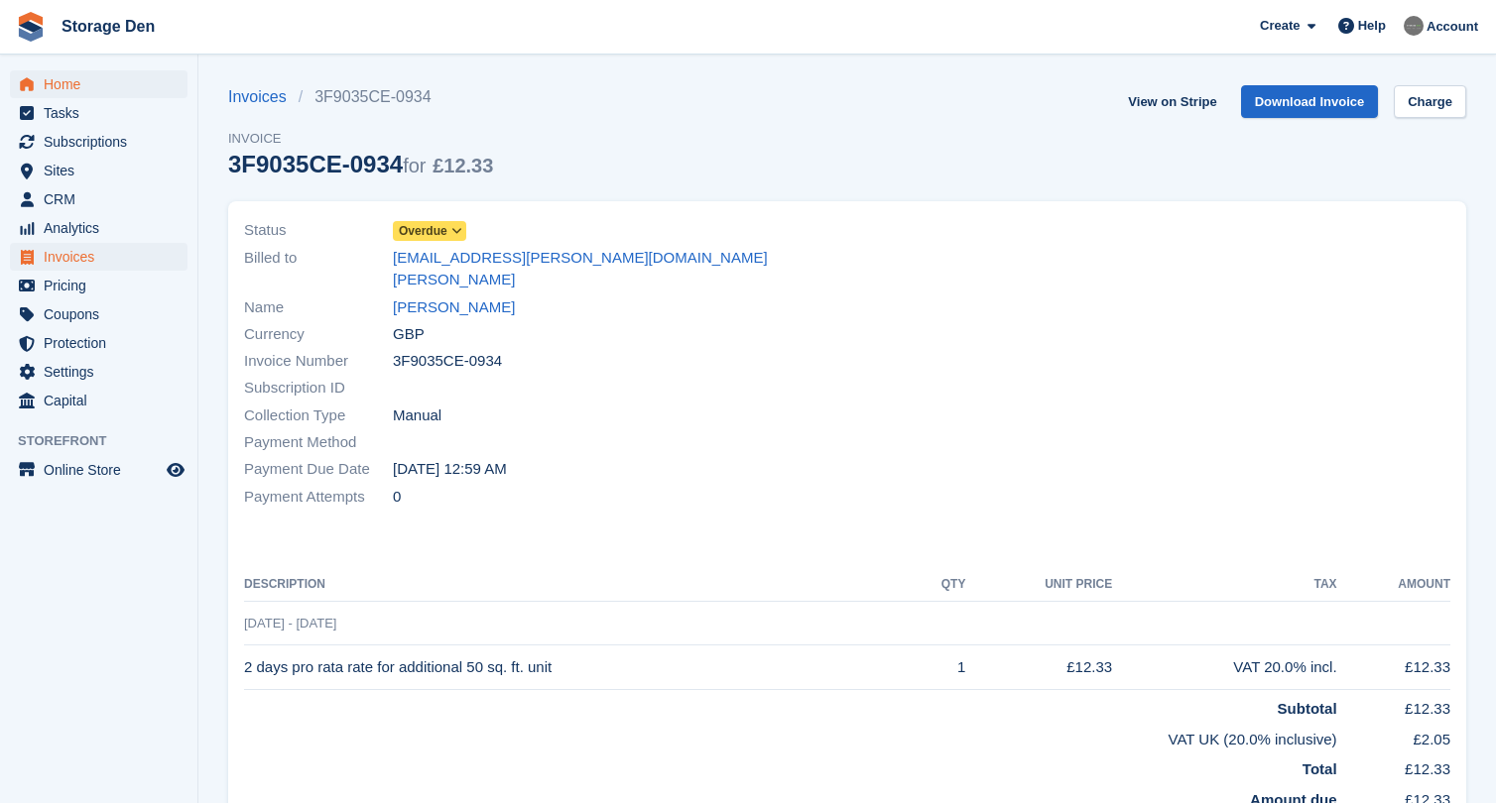
click at [50, 78] on span "Home" at bounding box center [103, 84] width 119 height 28
